Goal: Information Seeking & Learning: Learn about a topic

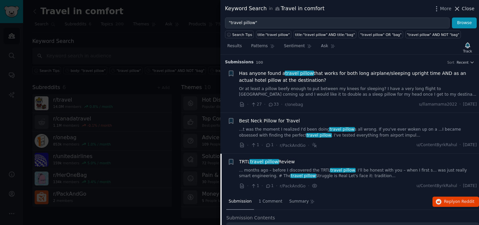
click at [471, 10] on span "Close" at bounding box center [468, 8] width 13 height 7
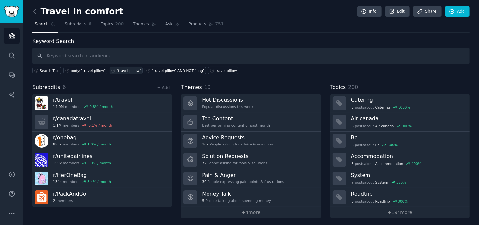
click at [121, 72] on div ""travel pillow"" at bounding box center [129, 70] width 24 height 5
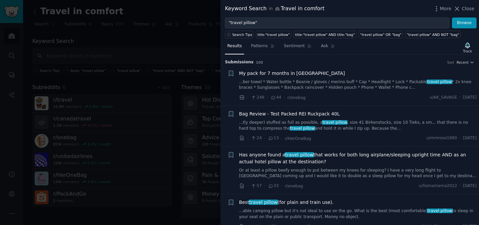
click at [289, 73] on span "My pack for 7 months in [GEOGRAPHIC_DATA]" at bounding box center [292, 73] width 106 height 7
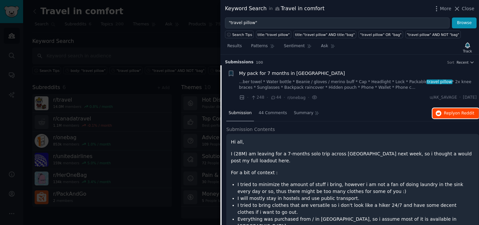
click at [454, 113] on span "Reply on Reddit" at bounding box center [459, 114] width 30 height 6
